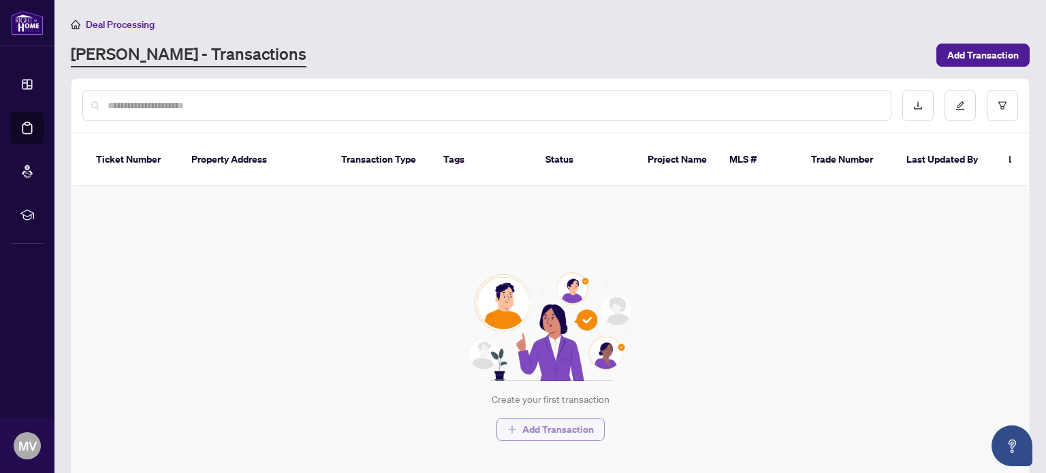
click at [549, 419] on span "Add Transaction" at bounding box center [557, 430] width 71 height 22
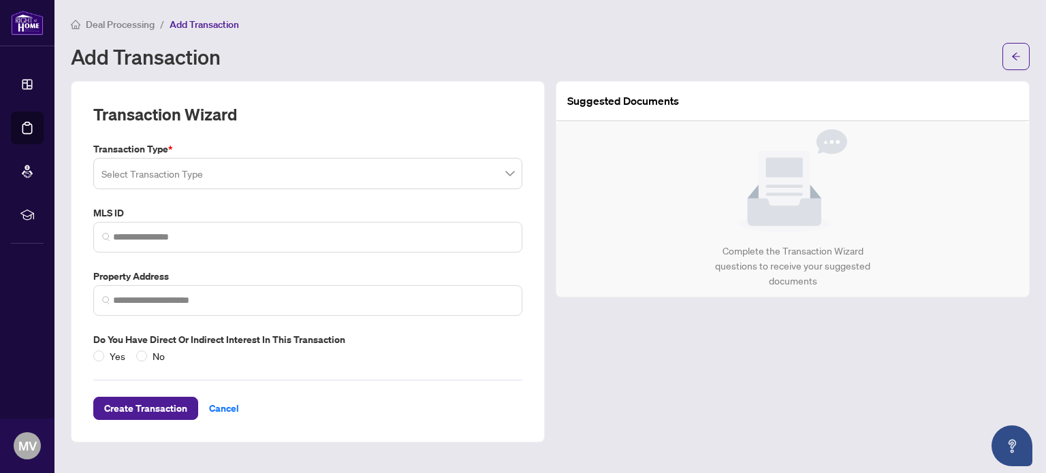
click at [412, 179] on input "search" at bounding box center [301, 176] width 400 height 30
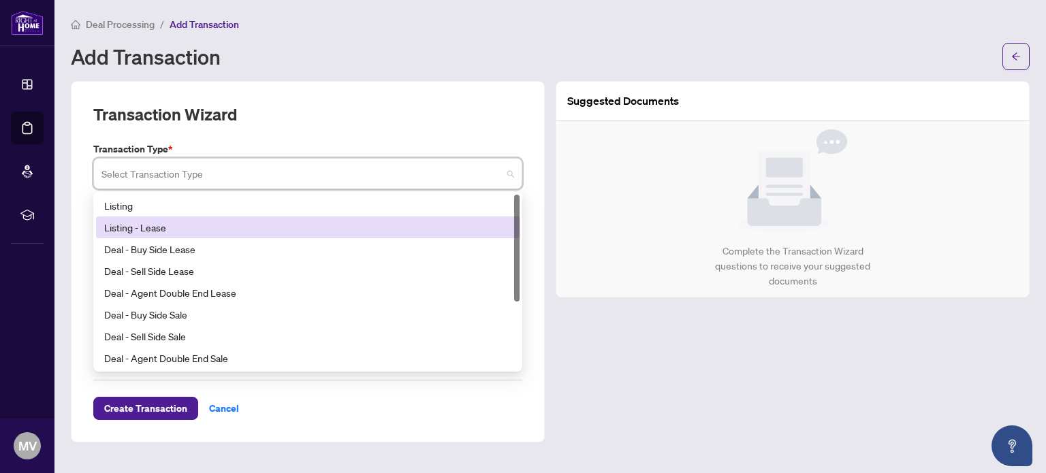
click at [369, 217] on div "Listing - Lease" at bounding box center [308, 228] width 424 height 22
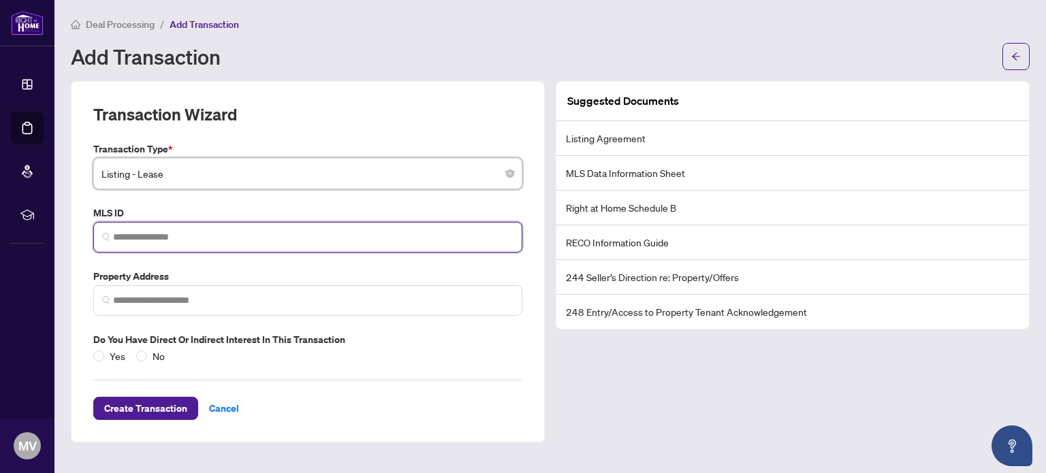
click at [358, 234] on input "search" at bounding box center [313, 237] width 400 height 14
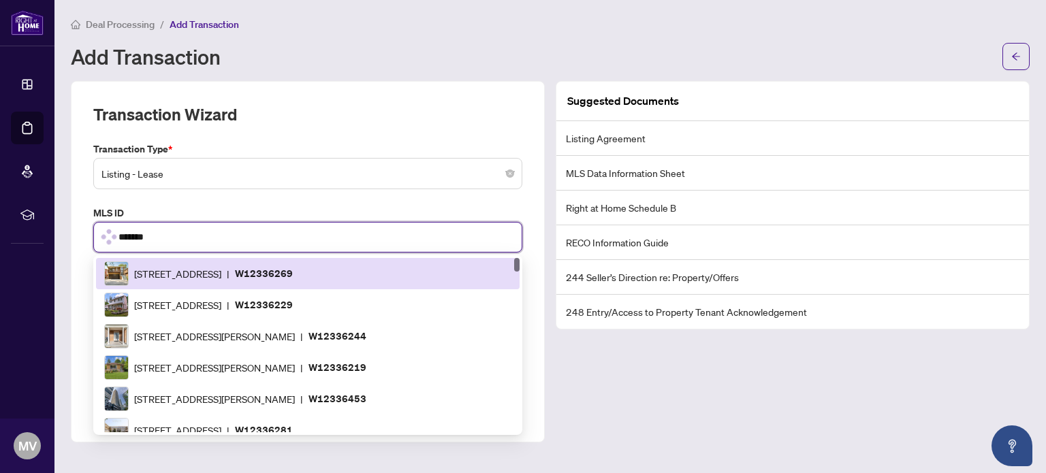
scroll to position [443, 0]
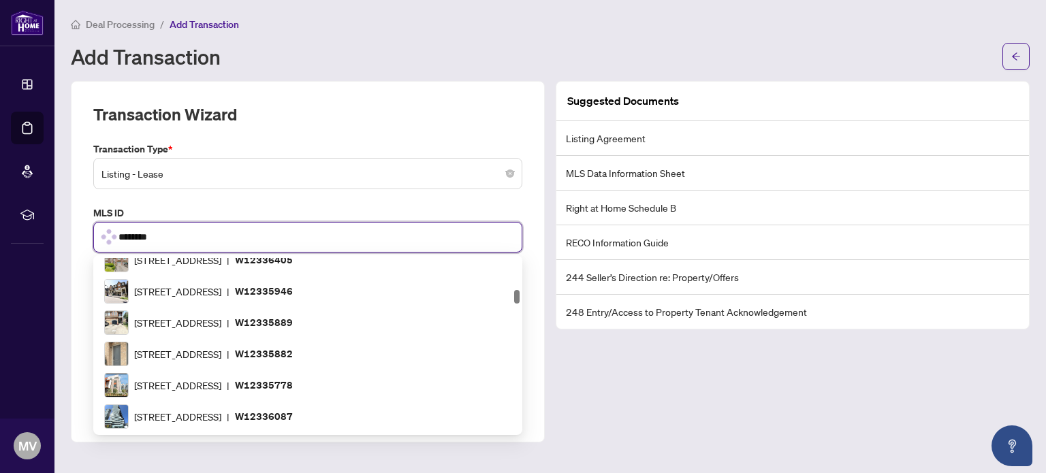
type input "*********"
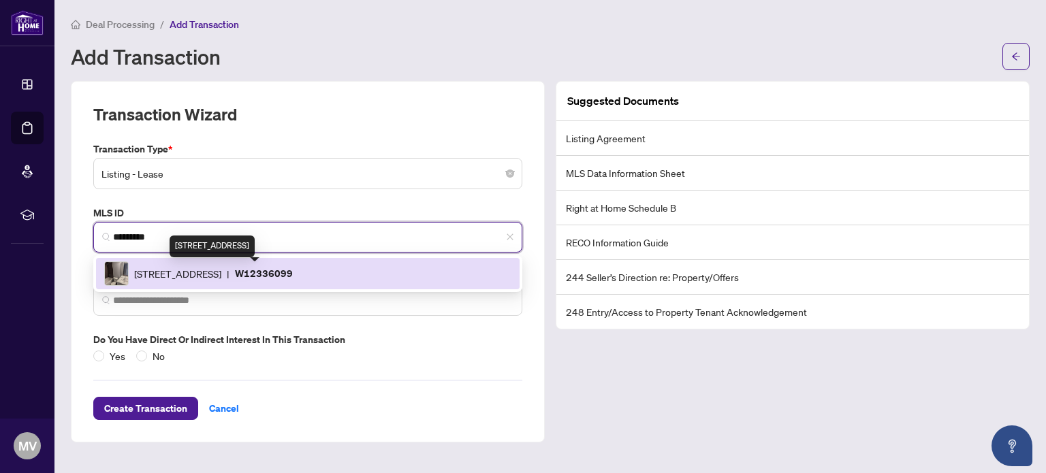
click at [221, 267] on span "2240 Lakeshore Blvd, Toronto, Ontario M8V 1A5, Canada" at bounding box center [177, 273] width 87 height 15
type input "**********"
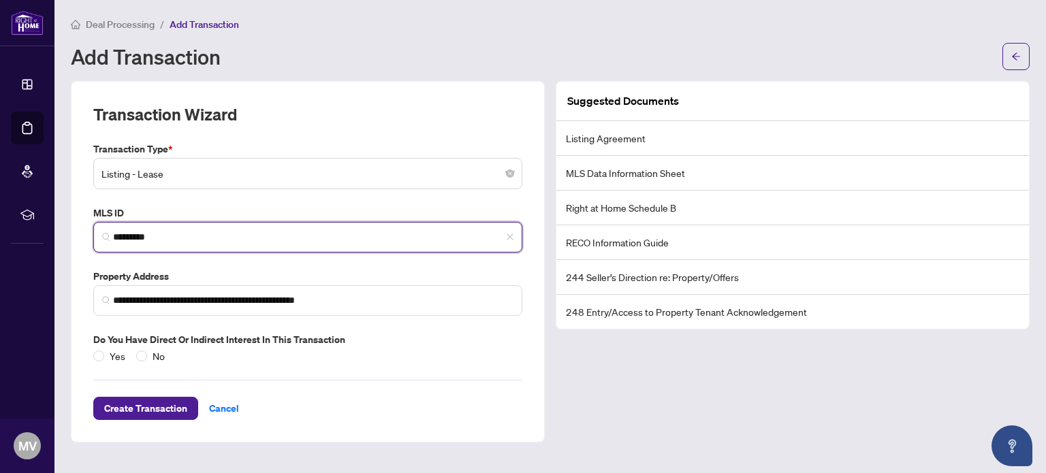
type input "*********"
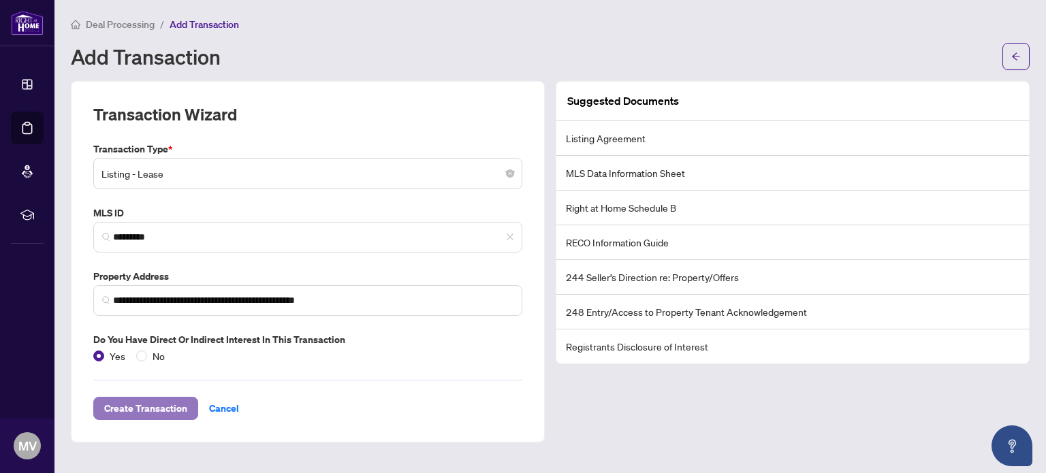
click at [158, 404] on span "Create Transaction" at bounding box center [145, 409] width 83 height 22
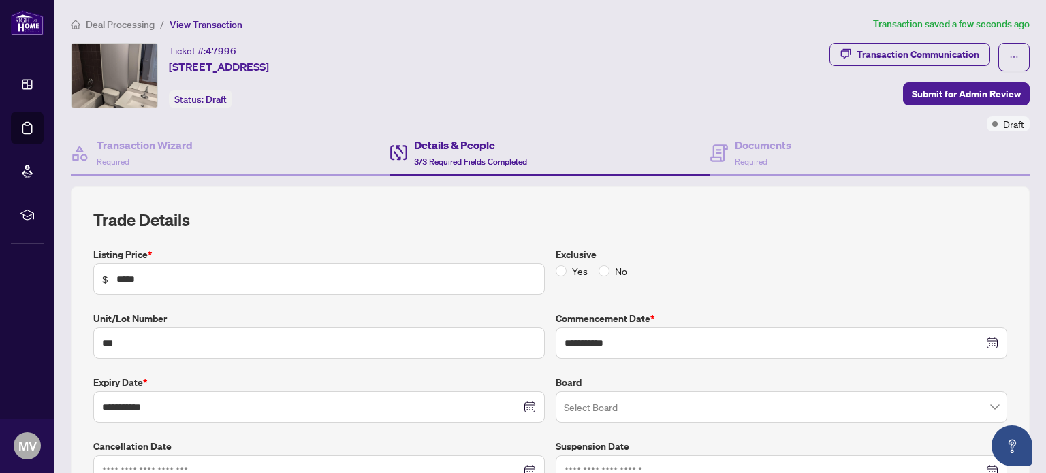
scroll to position [68, 0]
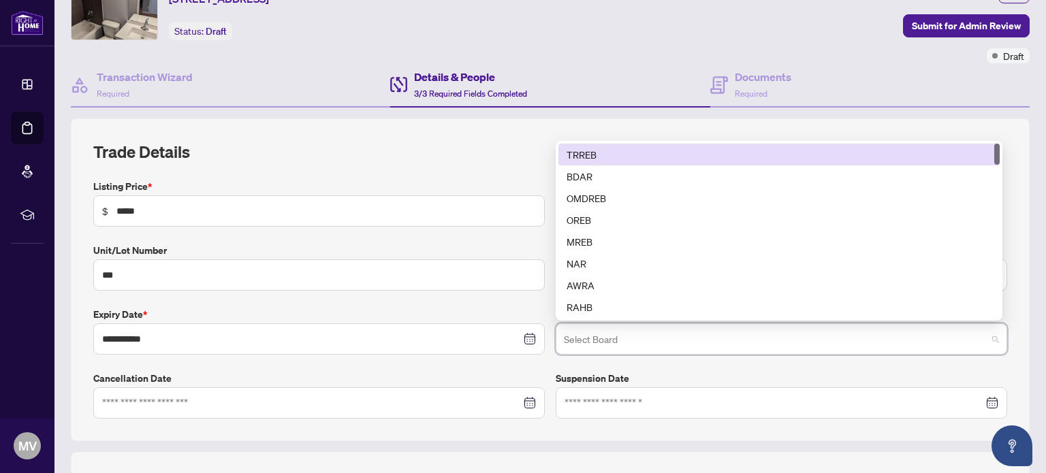
click at [613, 338] on input "search" at bounding box center [775, 341] width 423 height 30
click at [613, 149] on div "TRREB" at bounding box center [778, 154] width 425 height 15
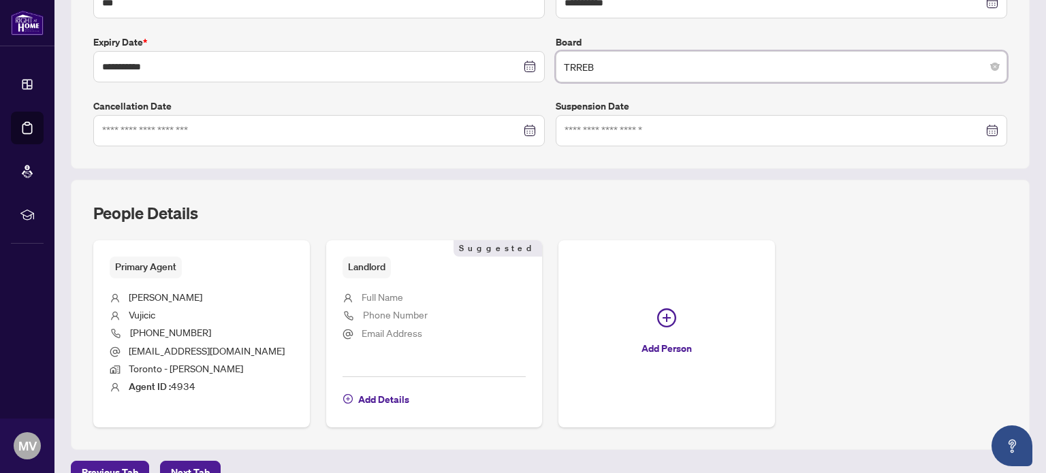
scroll to position [409, 0]
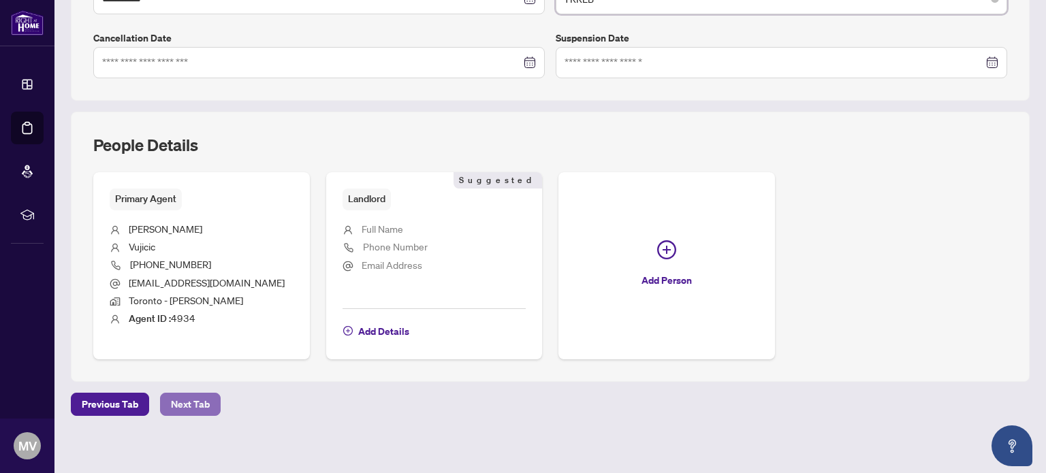
click at [188, 396] on span "Next Tab" at bounding box center [190, 405] width 39 height 22
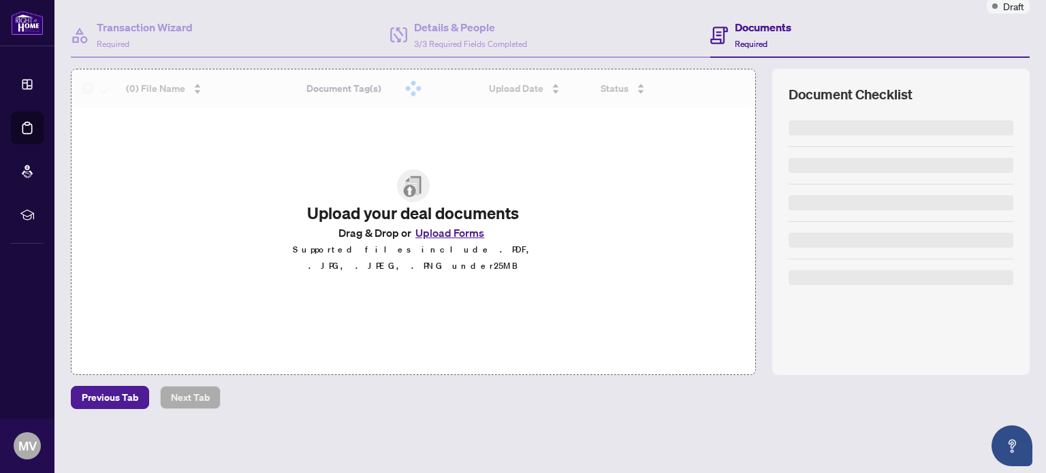
scroll to position [115, 0]
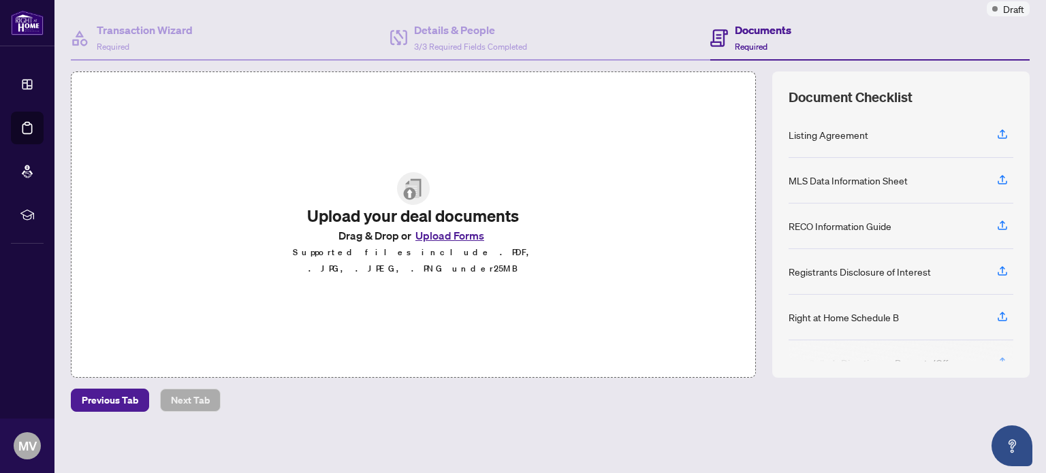
click at [441, 240] on button "Upload Forms" at bounding box center [449, 236] width 77 height 18
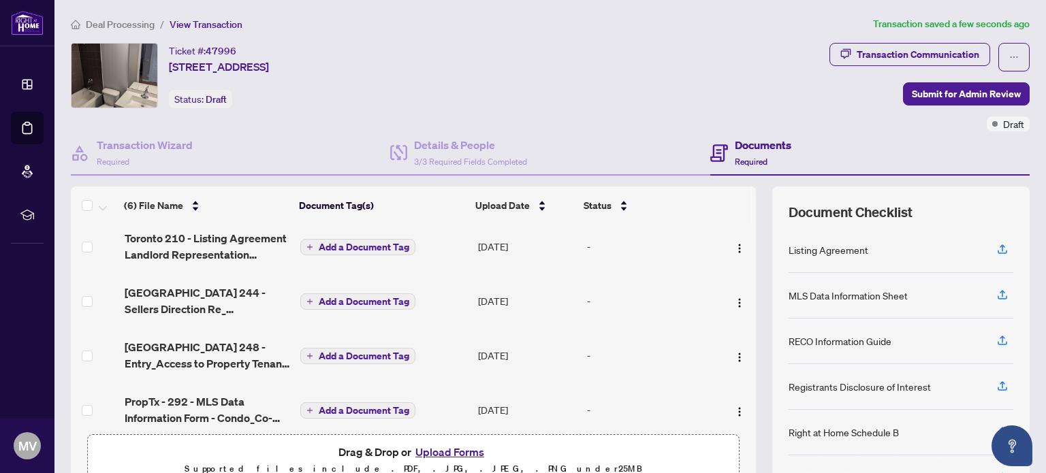
scroll to position [0, 0]
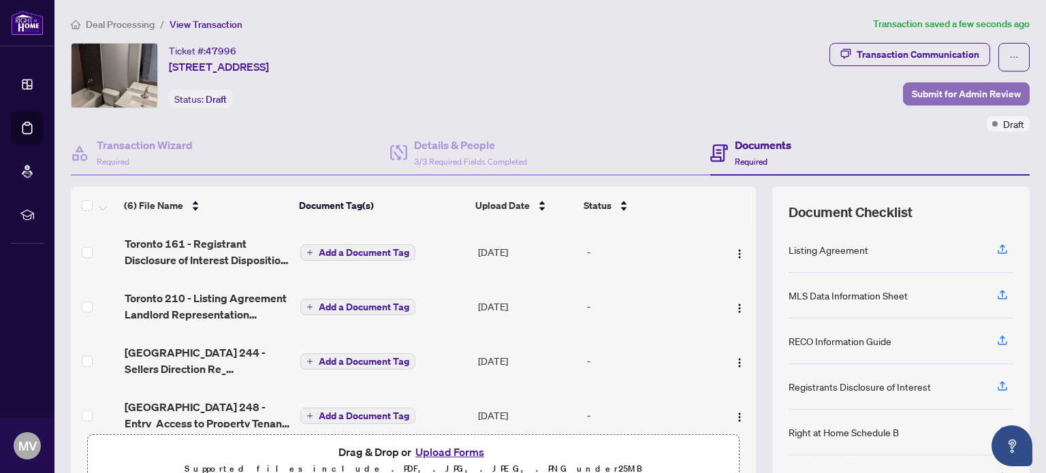
click at [929, 91] on span "Submit for Admin Review" at bounding box center [966, 94] width 109 height 22
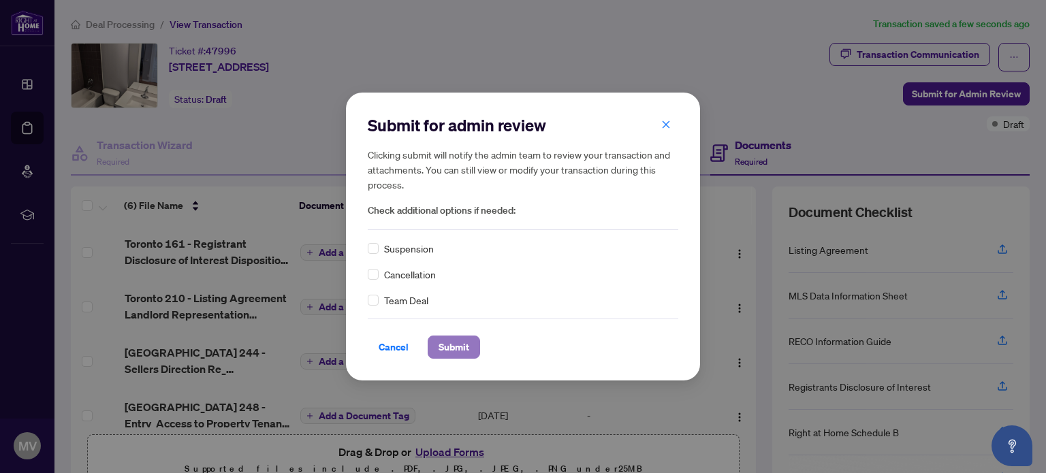
click at [463, 344] on span "Submit" at bounding box center [453, 347] width 31 height 22
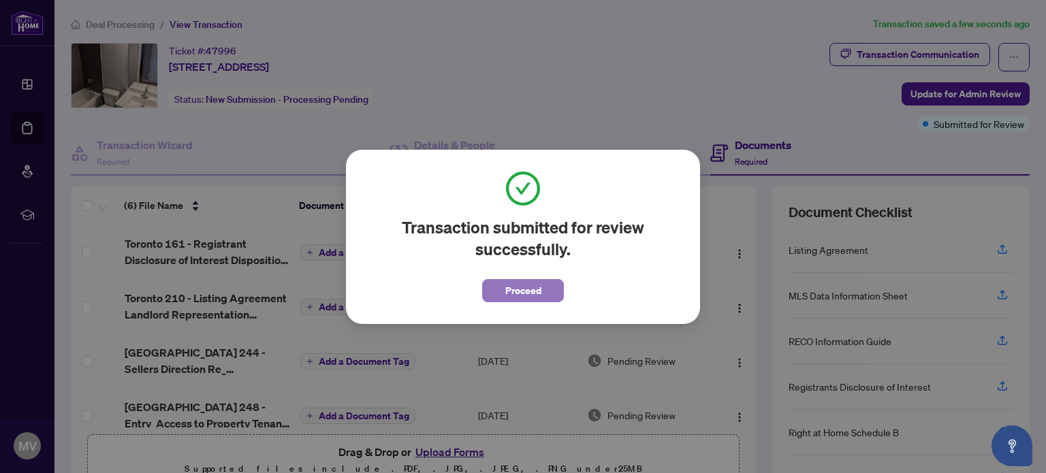
click at [523, 286] on span "Proceed" at bounding box center [523, 291] width 36 height 22
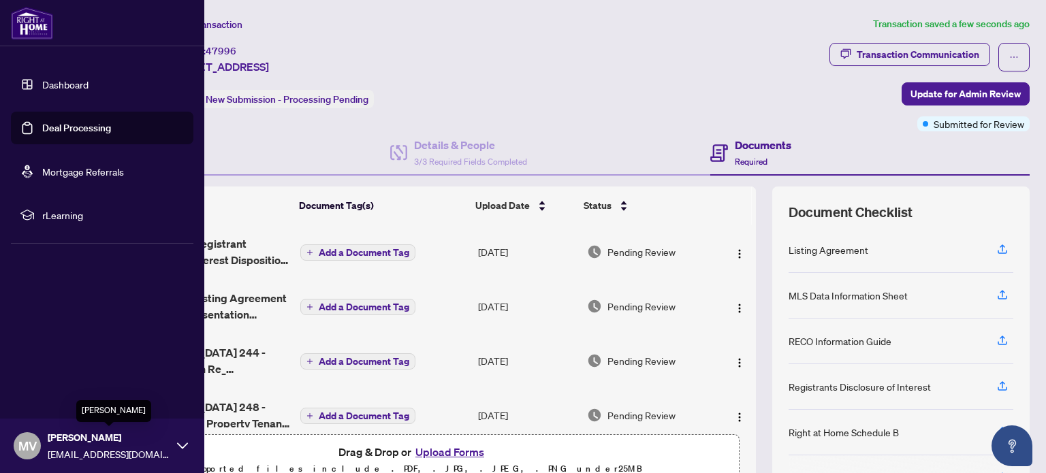
click at [106, 442] on span "[PERSON_NAME]" at bounding box center [109, 437] width 123 height 15
click at [49, 364] on span "Logout" at bounding box center [54, 365] width 31 height 22
